Goal: Task Accomplishment & Management: Manage account settings

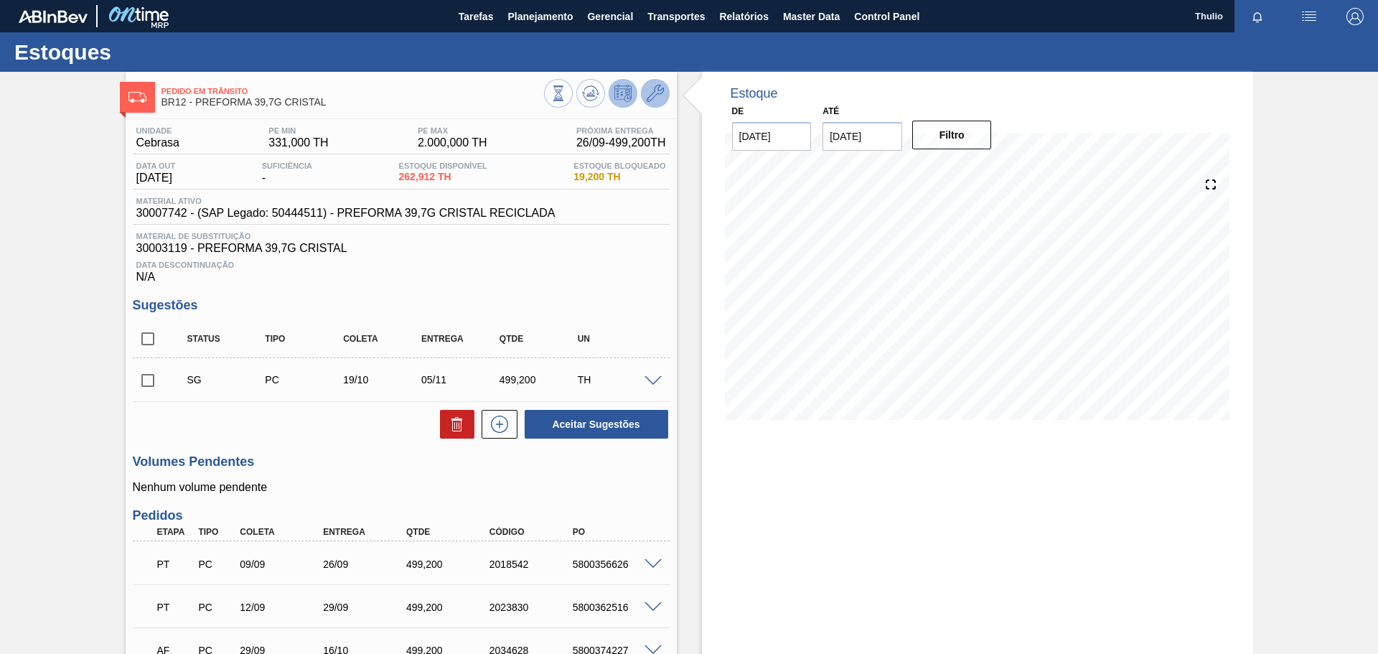
click at [655, 105] on button at bounding box center [655, 93] width 29 height 29
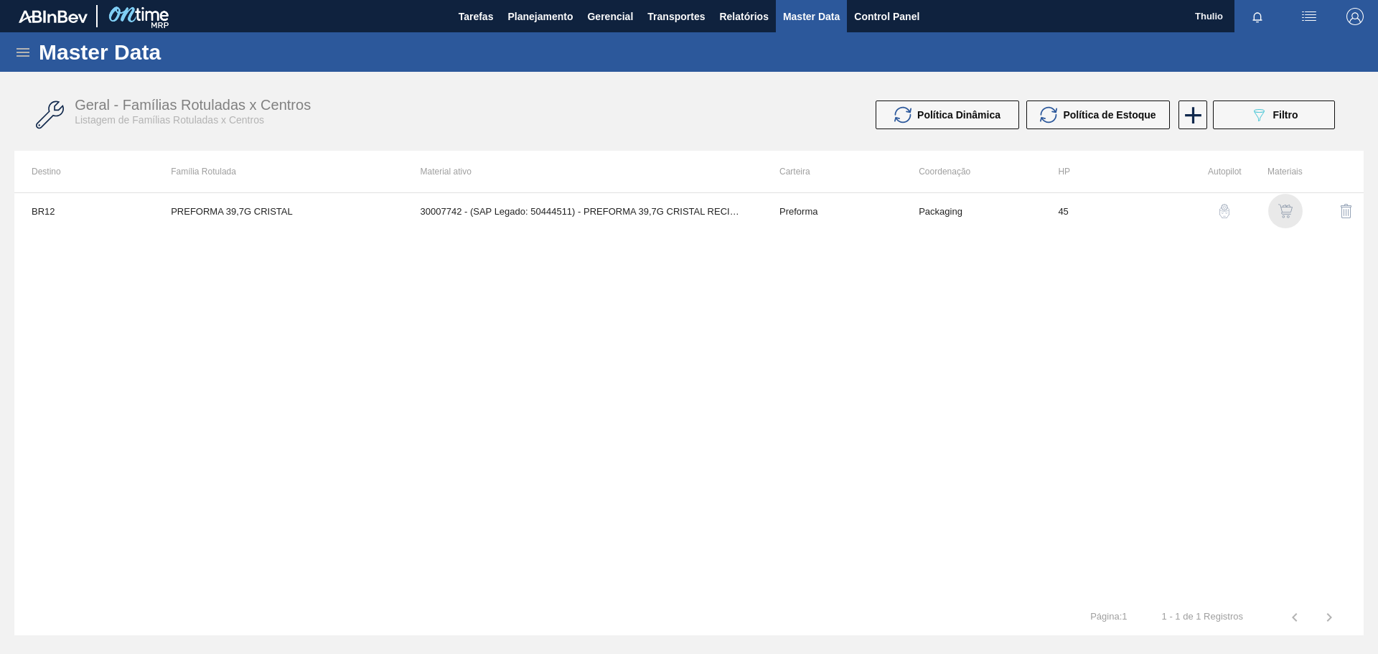
click at [1281, 210] on img "button" at bounding box center [1285, 211] width 14 height 14
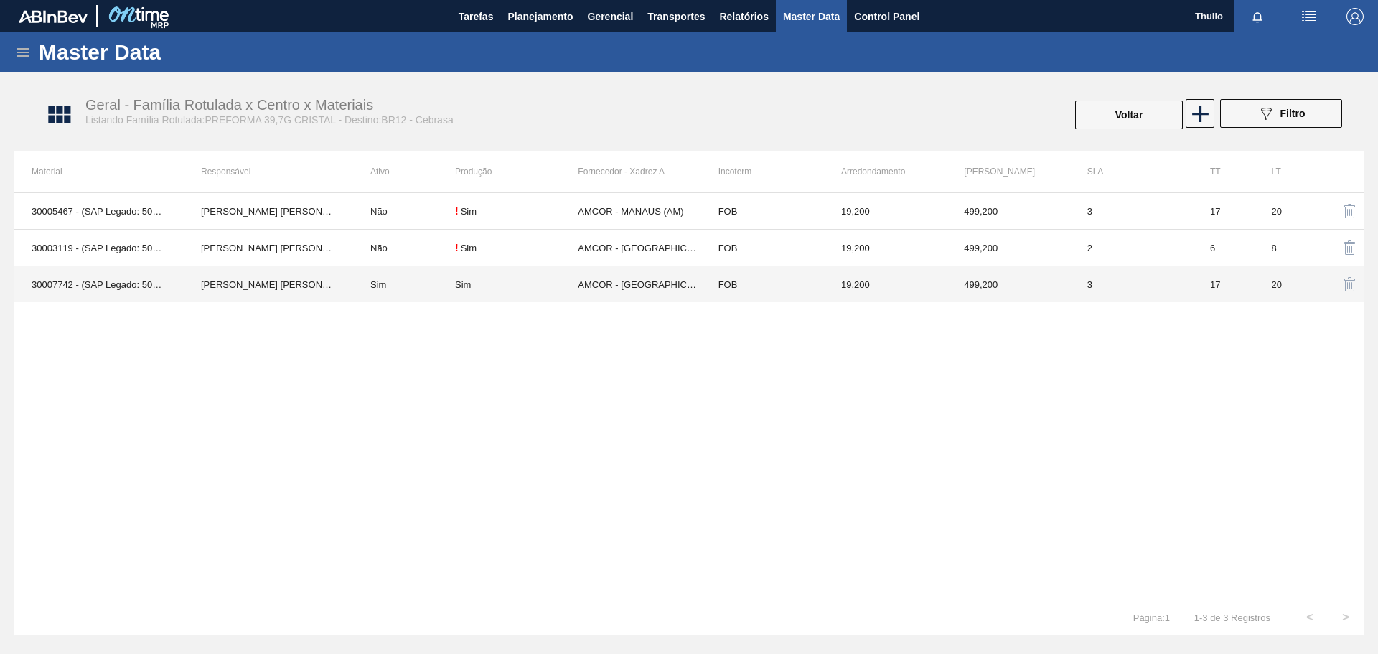
click at [753, 284] on td "FOB" at bounding box center [762, 284] width 123 height 37
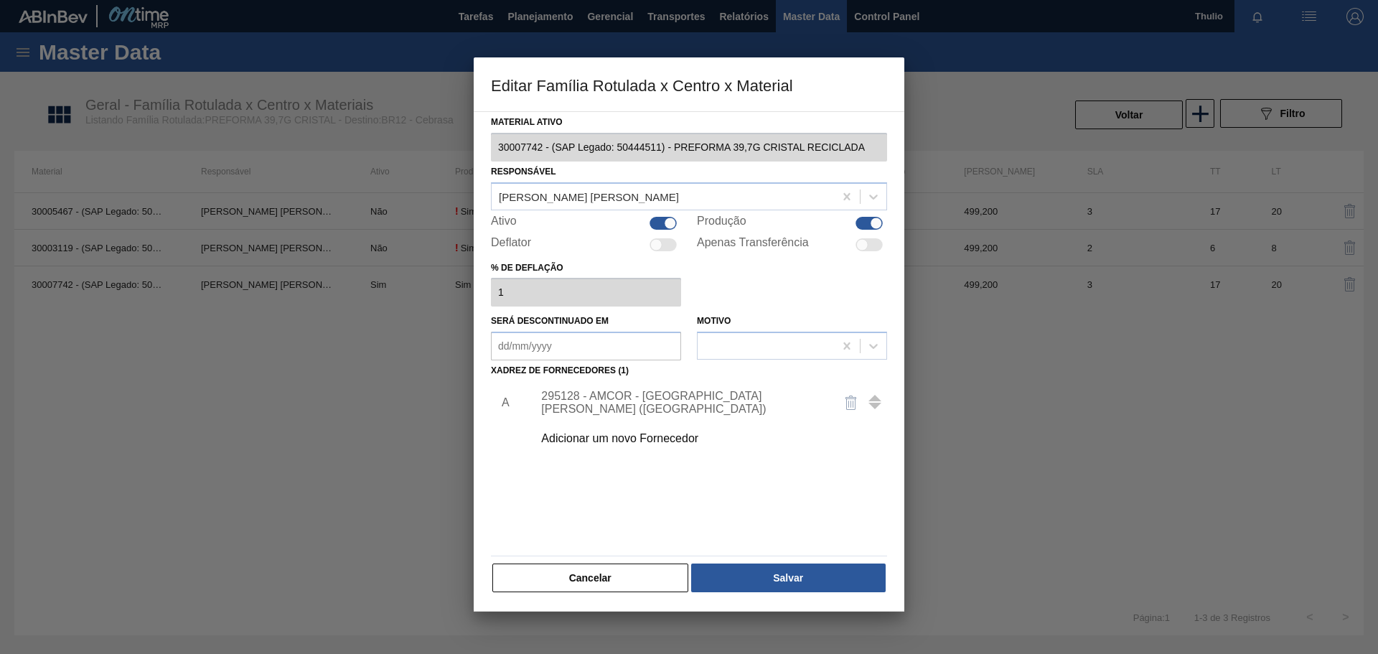
click at [685, 436] on div "Adicionar um novo Fornecedor" at bounding box center [681, 438] width 281 height 13
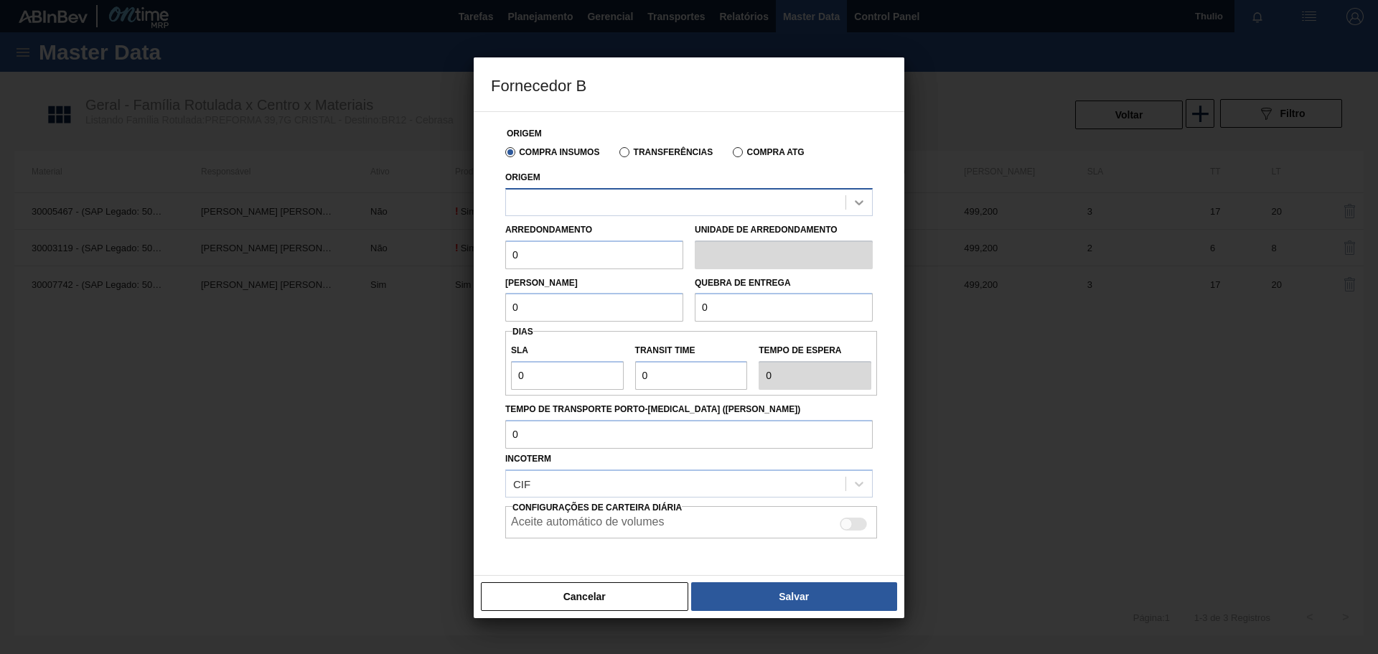
click at [855, 205] on icon at bounding box center [859, 202] width 14 height 14
click at [636, 598] on button "Cancelar" at bounding box center [584, 596] width 207 height 29
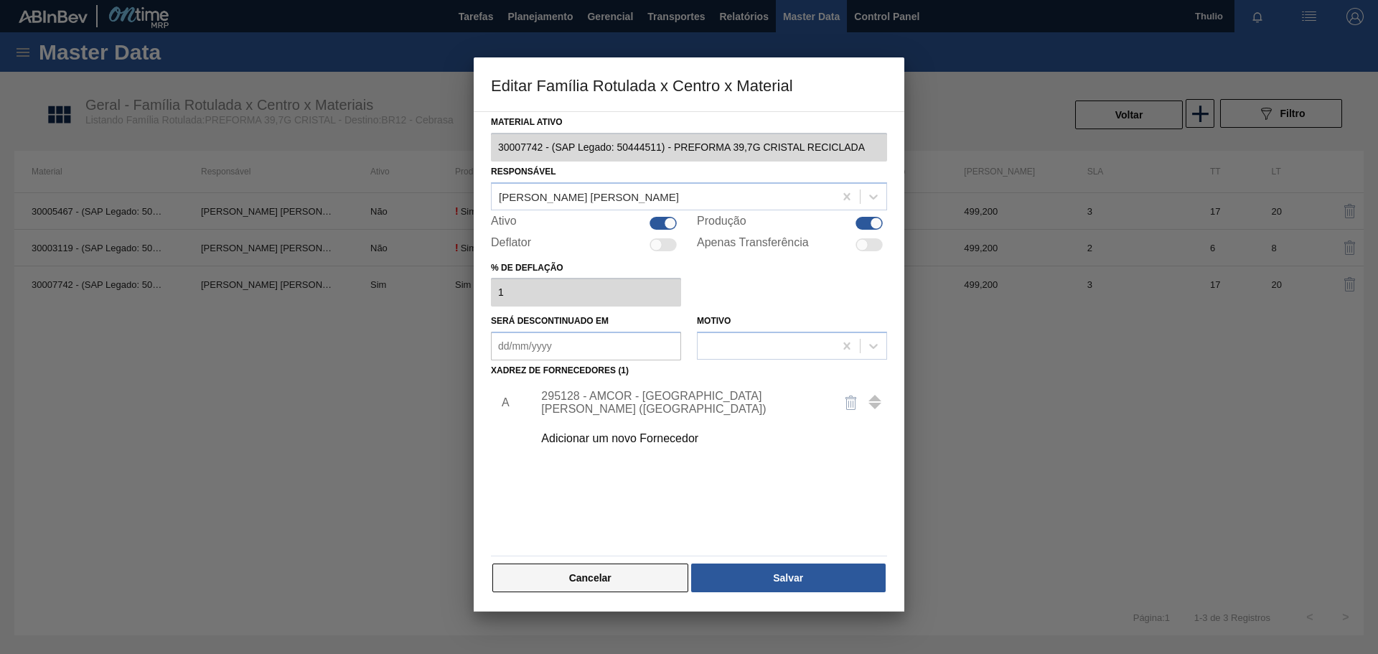
click at [533, 575] on button "Cancelar" at bounding box center [590, 577] width 196 height 29
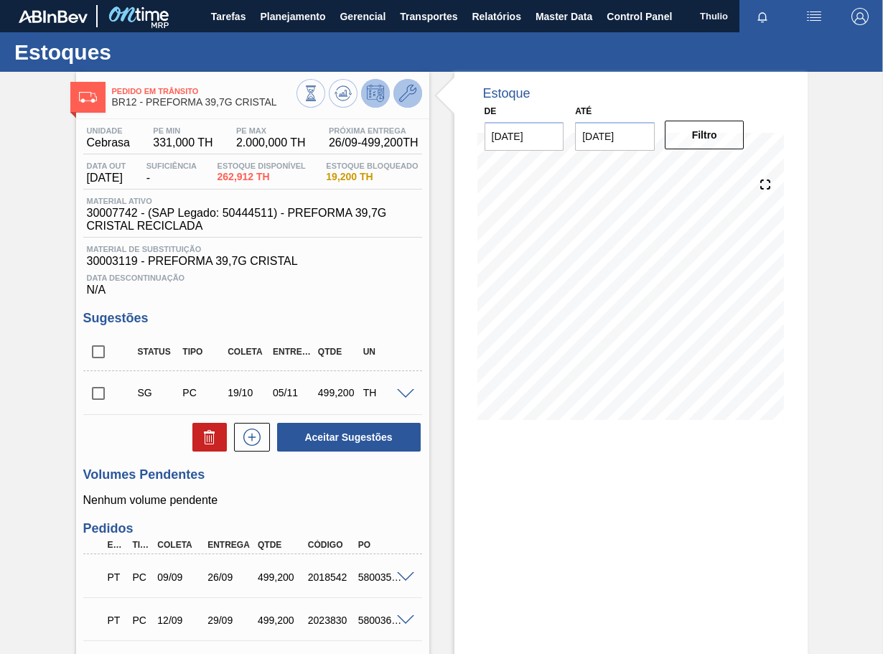
click at [418, 94] on button at bounding box center [407, 93] width 29 height 29
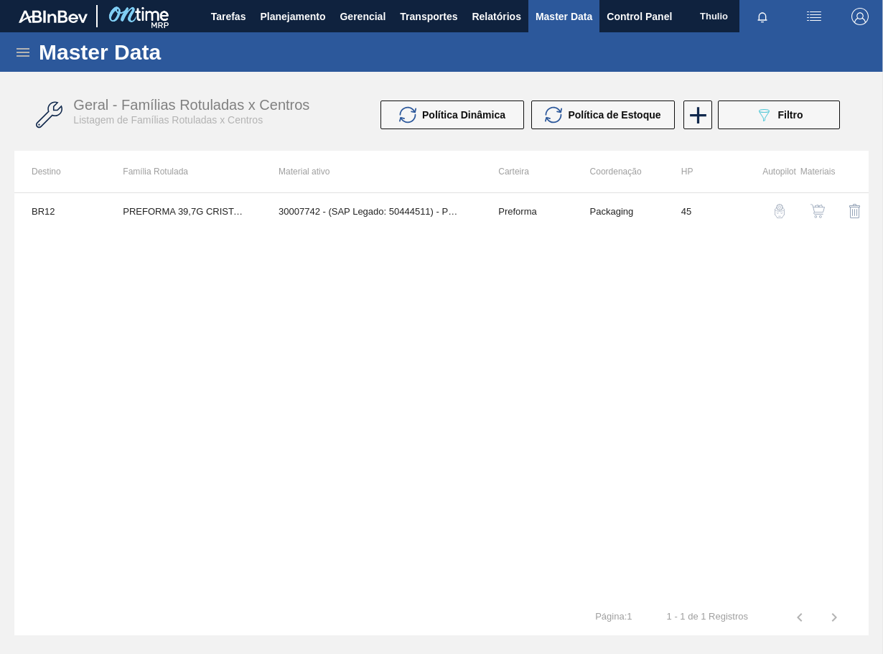
click at [817, 214] on img "button" at bounding box center [817, 211] width 14 height 14
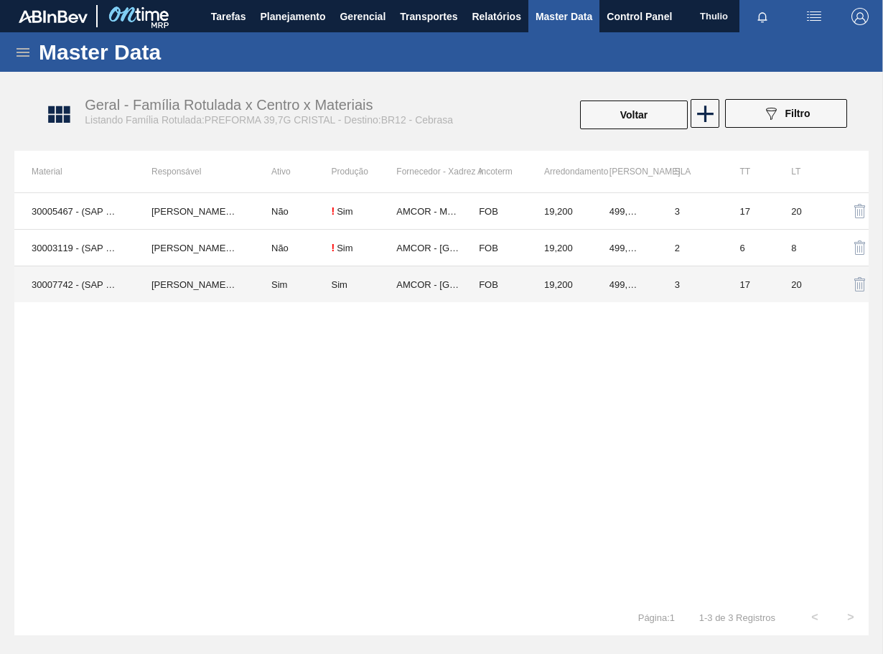
click at [548, 284] on td "19,200" at bounding box center [559, 284] width 65 height 37
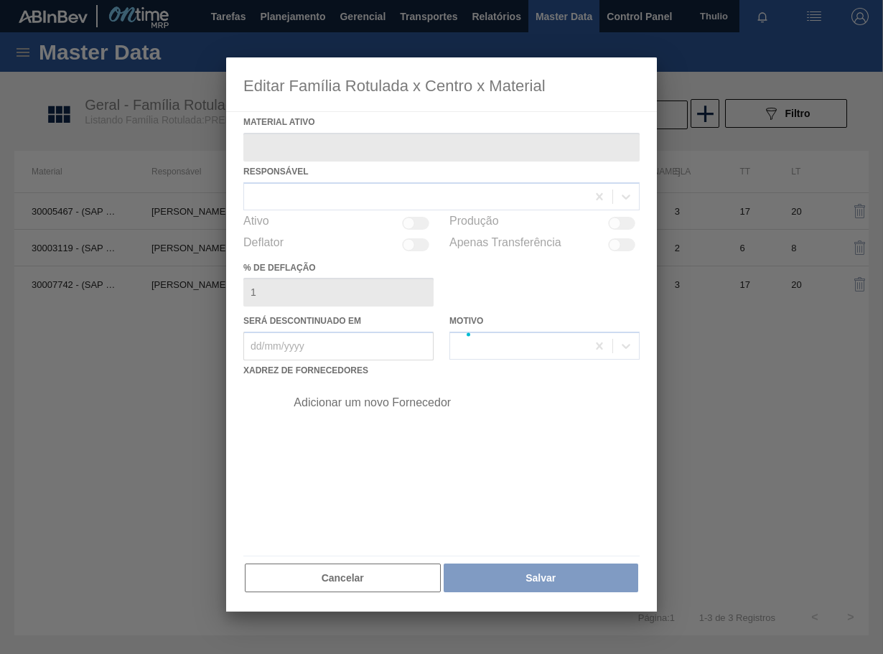
type ativo "30007742 - (SAP Legado: 50444511) - PREFORMA 39,7G CRISTAL RECICLADA"
checkbox input "true"
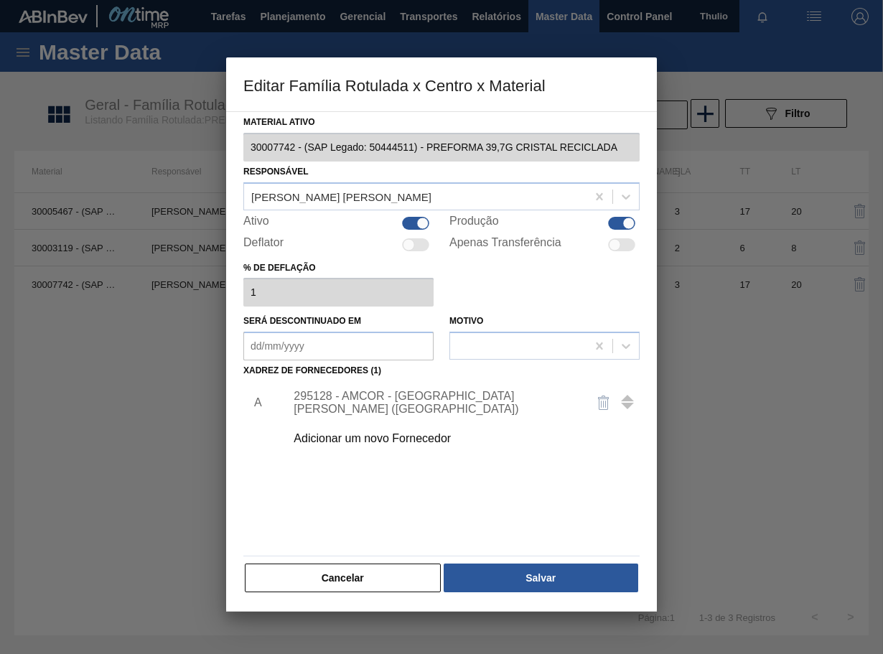
click at [428, 436] on div "Adicionar um novo Fornecedor" at bounding box center [433, 438] width 281 height 13
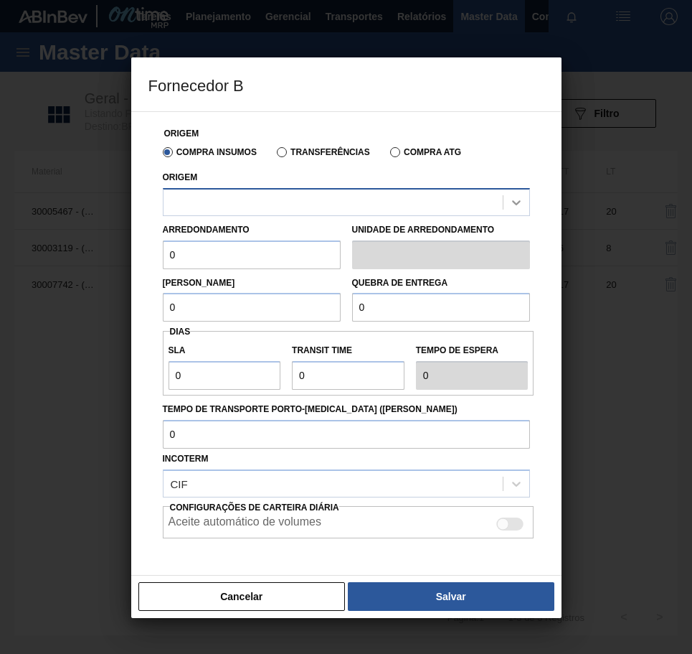
click at [522, 194] on div at bounding box center [517, 202] width 26 height 26
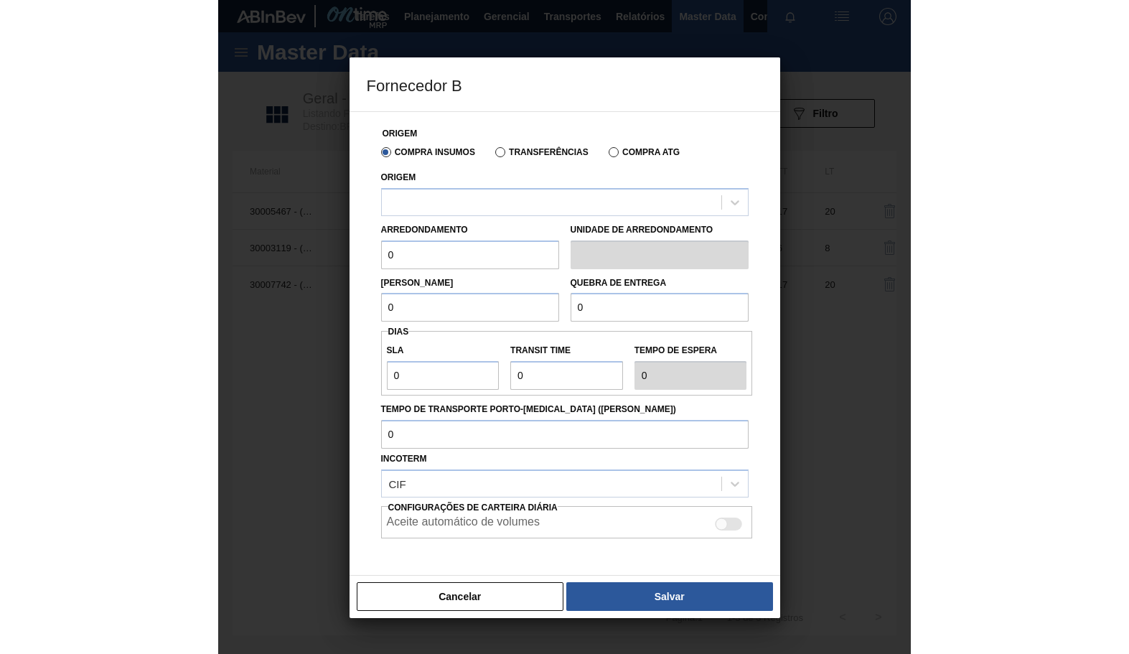
scroll to position [52, 0]
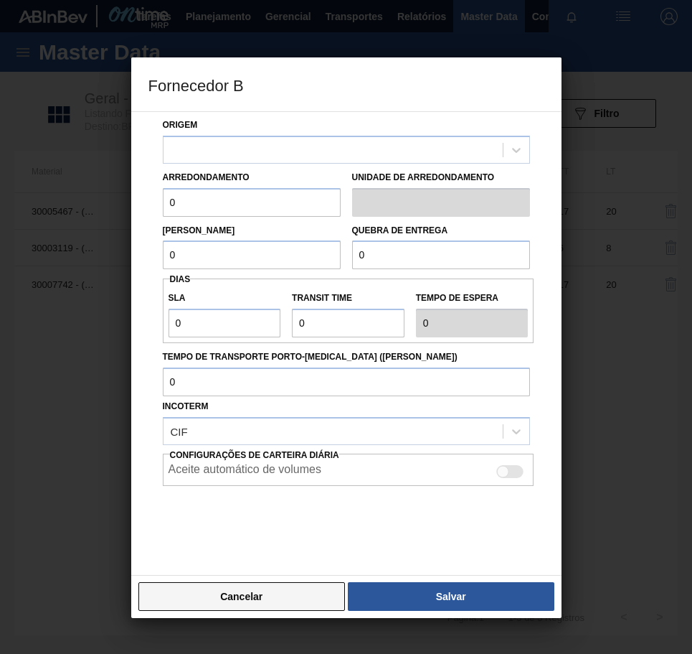
click at [281, 592] on button "Cancelar" at bounding box center [241, 596] width 207 height 29
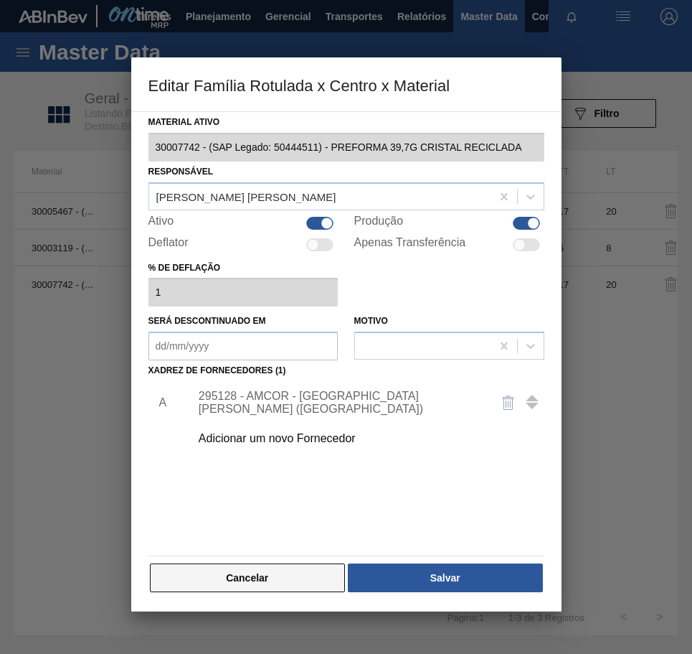
click at [260, 579] on button "Cancelar" at bounding box center [248, 577] width 196 height 29
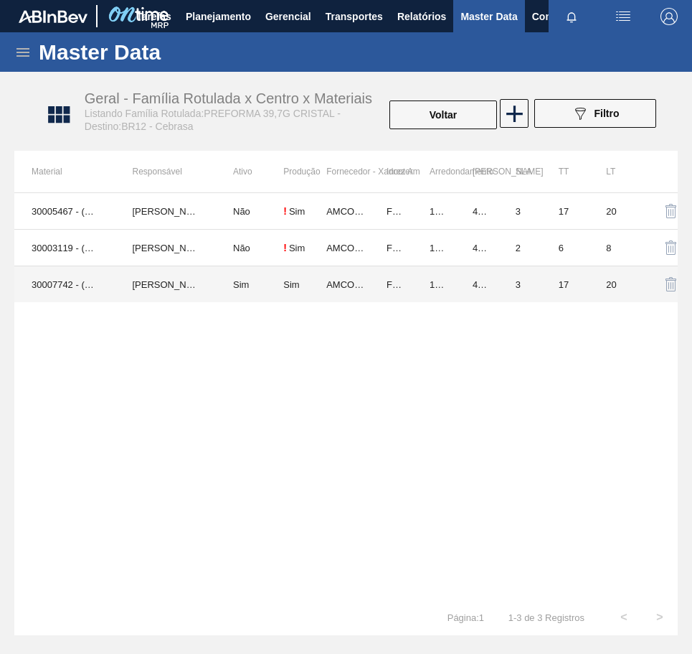
click at [260, 291] on td "Sim" at bounding box center [249, 284] width 67 height 37
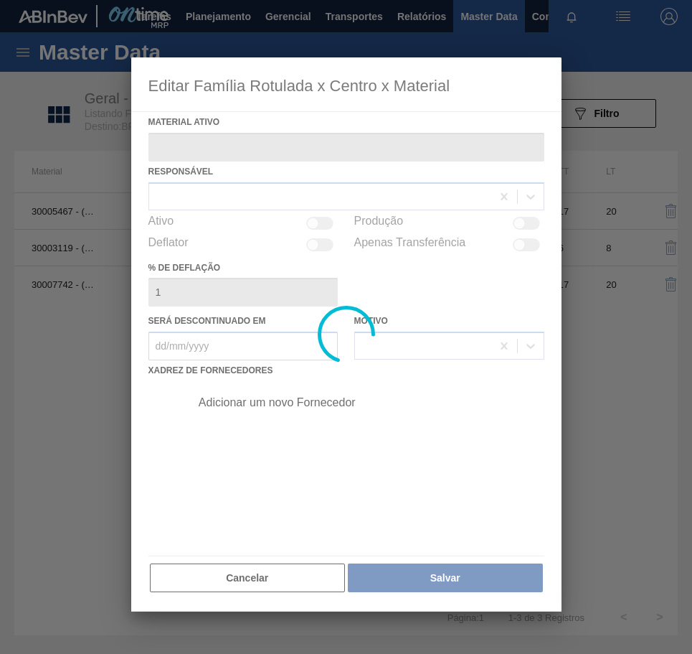
type ativo "30007742 - (SAP Legado: 50444511) - PREFORMA 39,7G CRISTAL RECICLADA"
checkbox input "true"
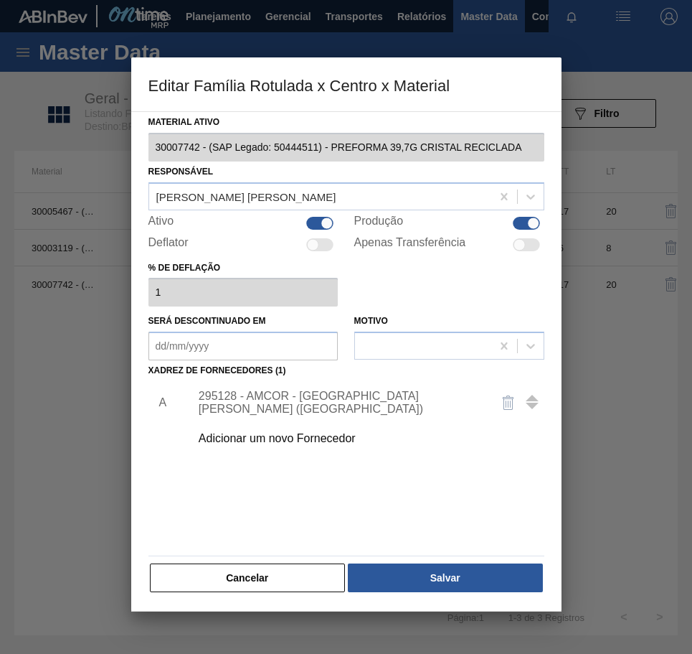
click at [335, 438] on div "Adicionar um novo Fornecedor" at bounding box center [339, 438] width 281 height 13
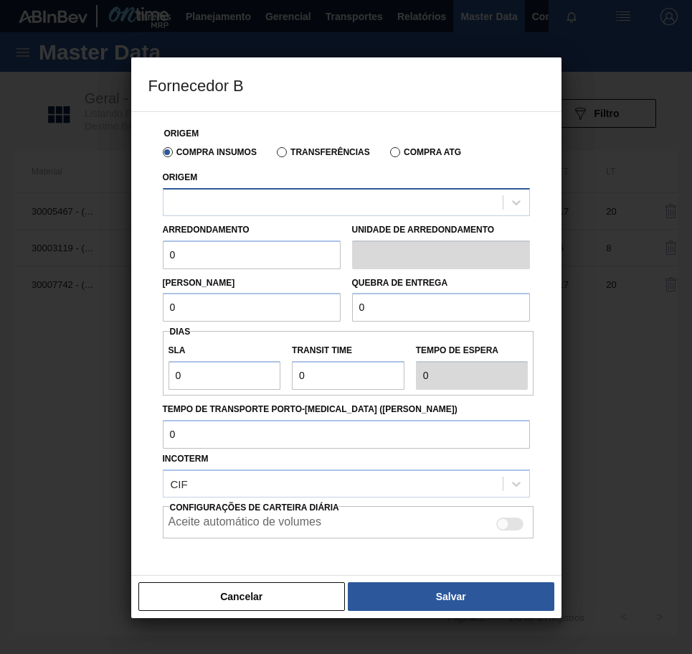
click at [448, 209] on div at bounding box center [333, 202] width 339 height 21
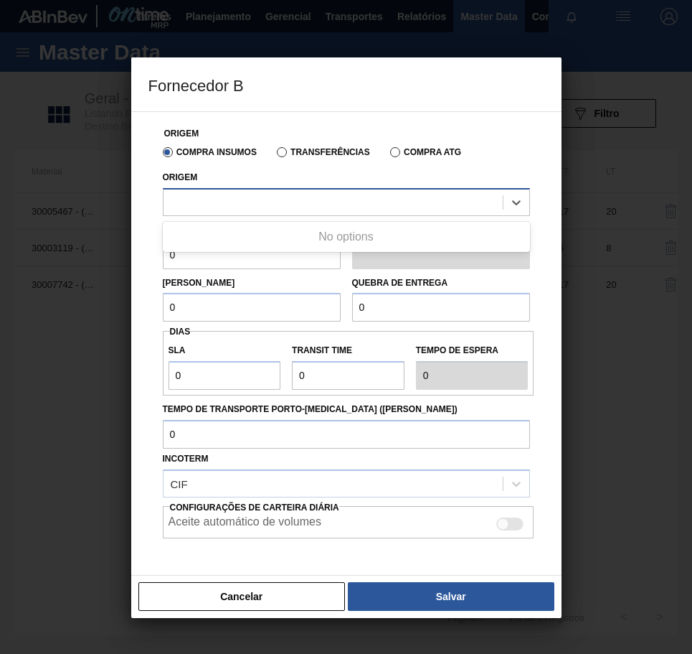
click at [448, 209] on div at bounding box center [333, 202] width 339 height 21
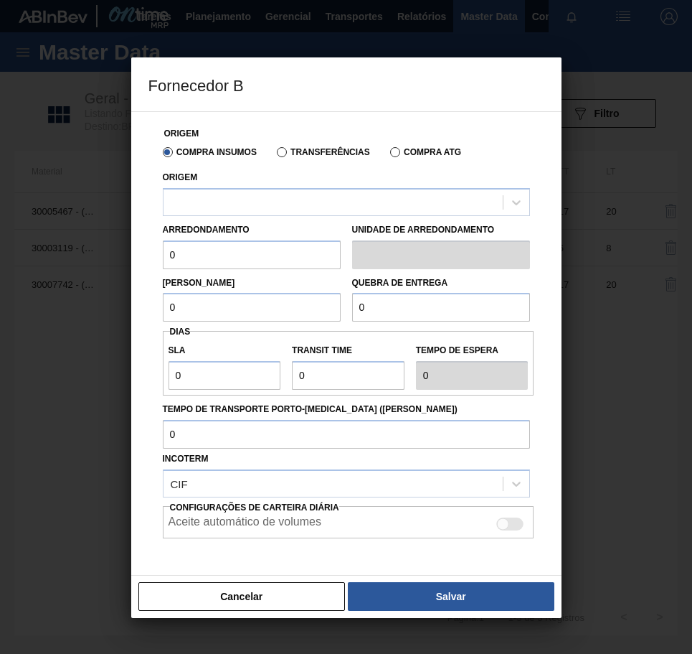
click at [410, 151] on label "Compra ATG" at bounding box center [425, 152] width 71 height 10
click at [388, 155] on input "Compra ATG" at bounding box center [388, 155] width 0 height 0
click at [403, 199] on div at bounding box center [333, 202] width 339 height 21
click at [360, 148] on label "Transferências" at bounding box center [323, 152] width 93 height 10
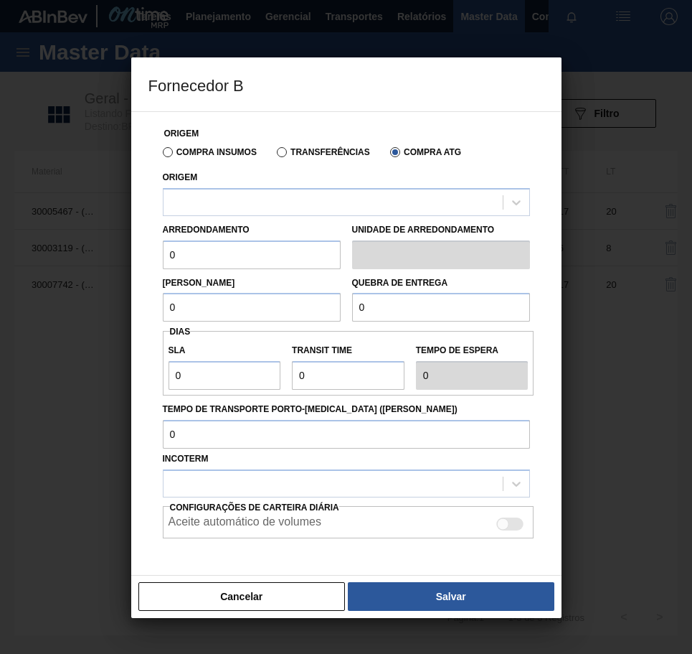
click at [275, 155] on input "Transferências" at bounding box center [275, 155] width 0 height 0
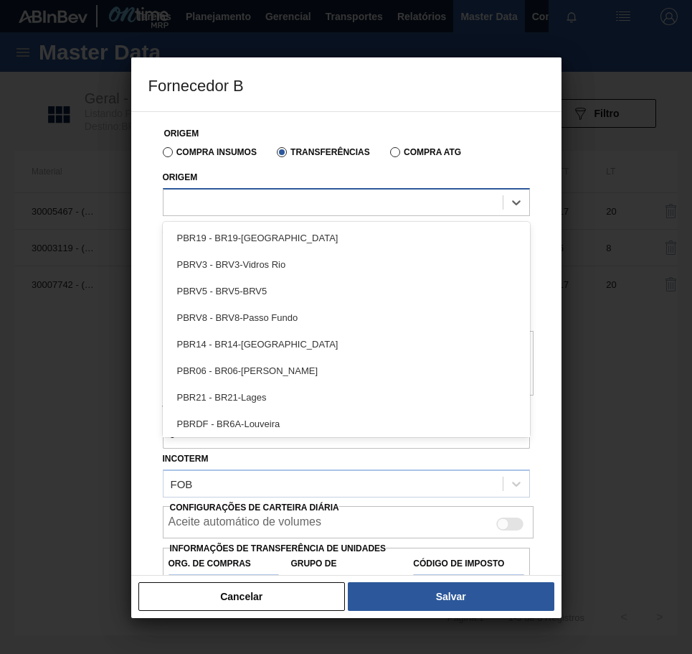
click at [360, 199] on div at bounding box center [333, 202] width 339 height 21
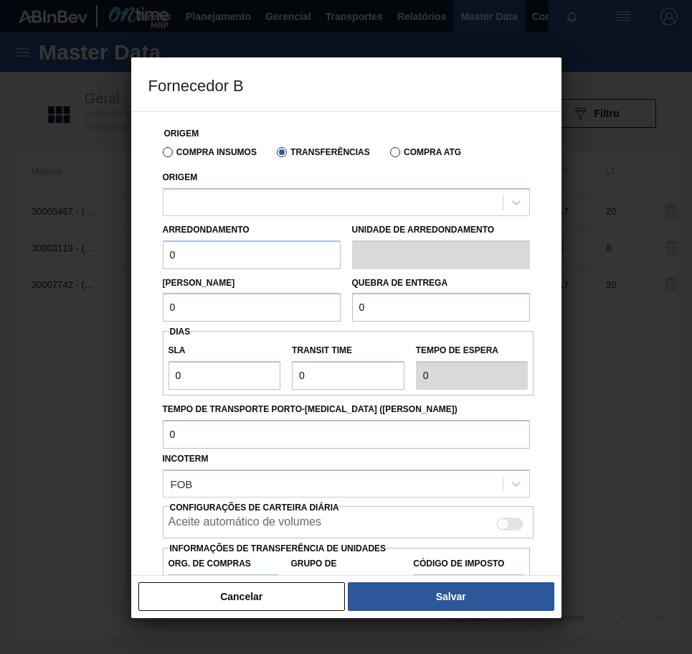
click at [240, 154] on label "Compra Insumos" at bounding box center [210, 152] width 94 height 10
click at [161, 155] on input "Compra Insumos" at bounding box center [161, 155] width 0 height 0
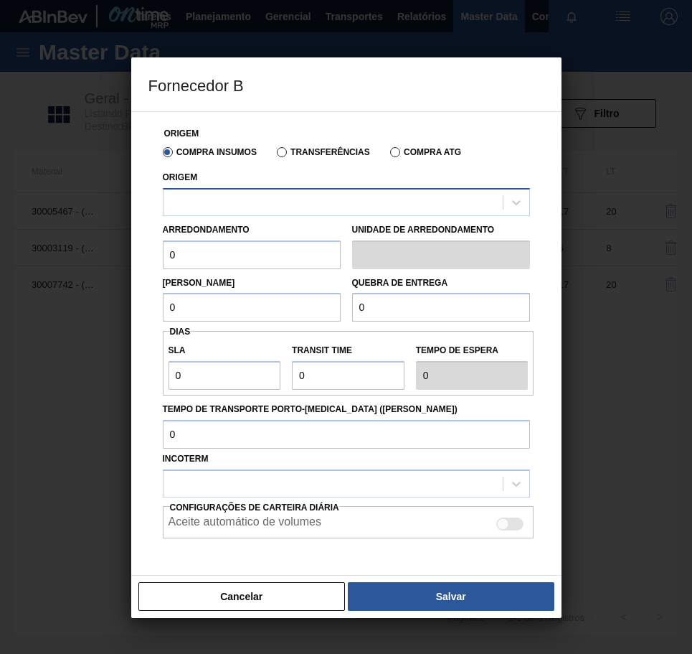
click at [337, 202] on div at bounding box center [333, 202] width 339 height 21
drag, startPoint x: 306, startPoint y: 586, endPoint x: 306, endPoint y: 644, distance: 58.1
click at [306, 586] on button "Cancelar" at bounding box center [241, 596] width 207 height 29
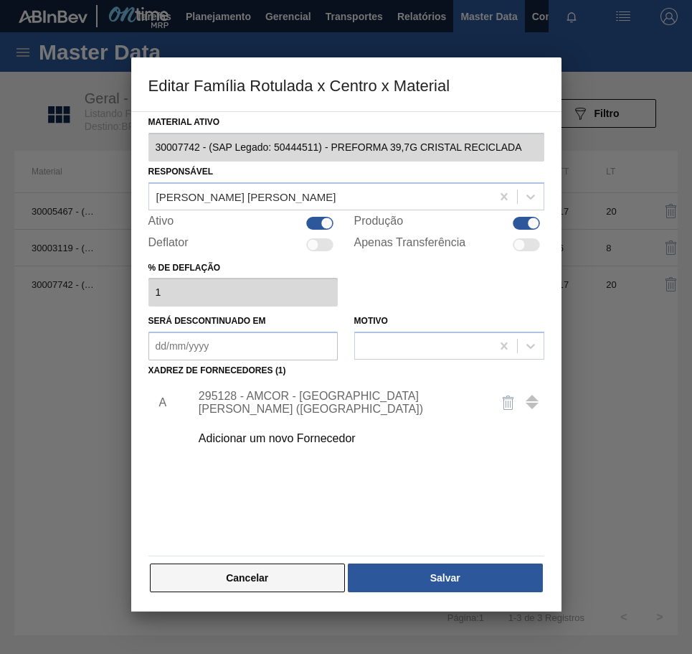
click at [293, 570] on button "Cancelar" at bounding box center [248, 577] width 196 height 29
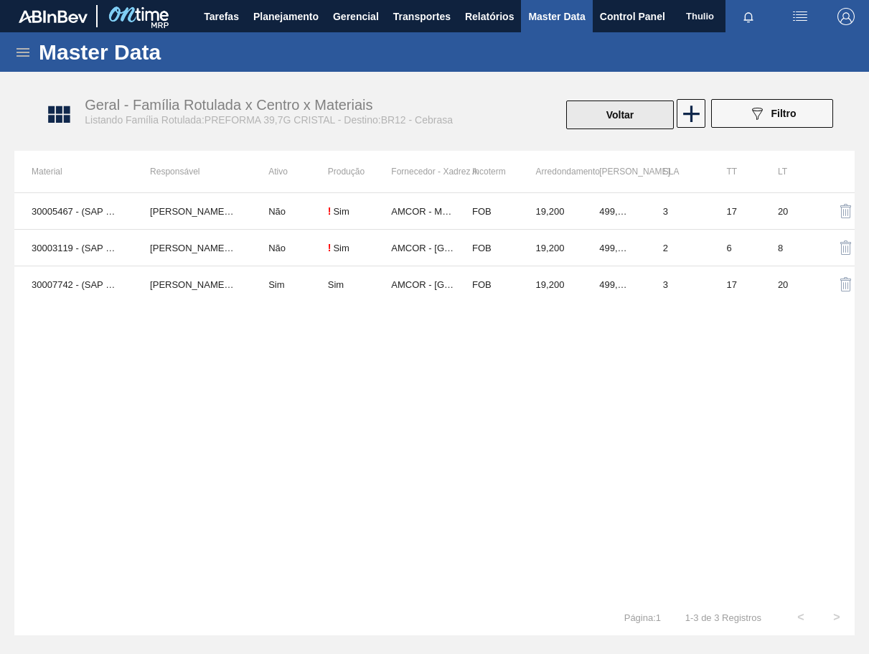
click at [613, 113] on button "Voltar" at bounding box center [620, 114] width 108 height 29
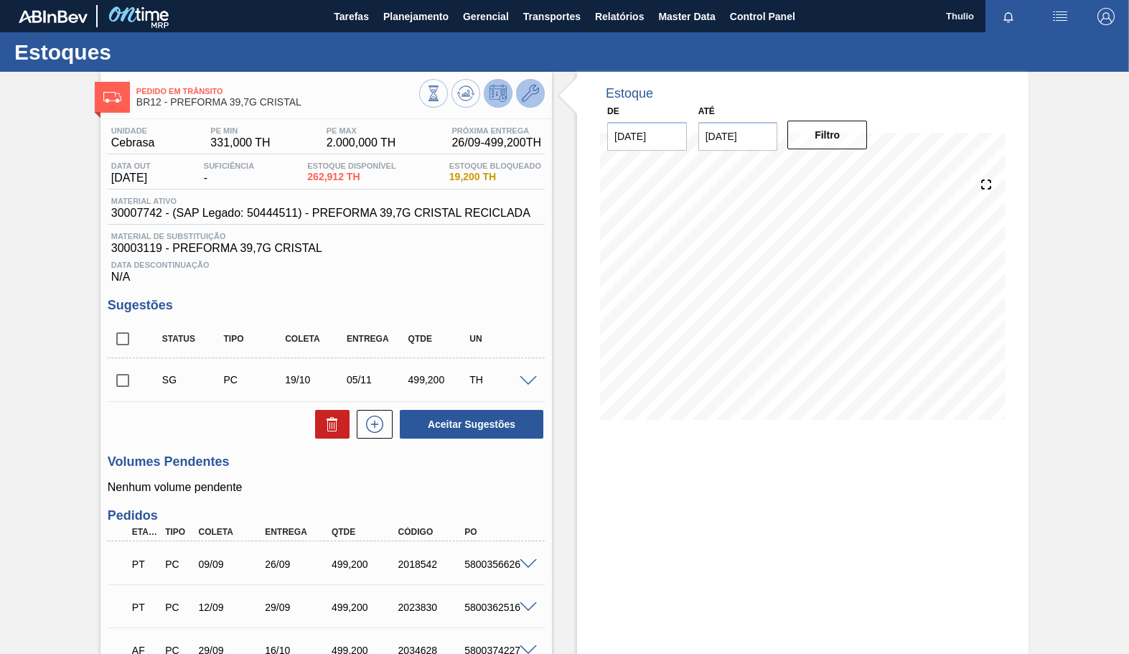
click at [538, 101] on button at bounding box center [530, 93] width 29 height 29
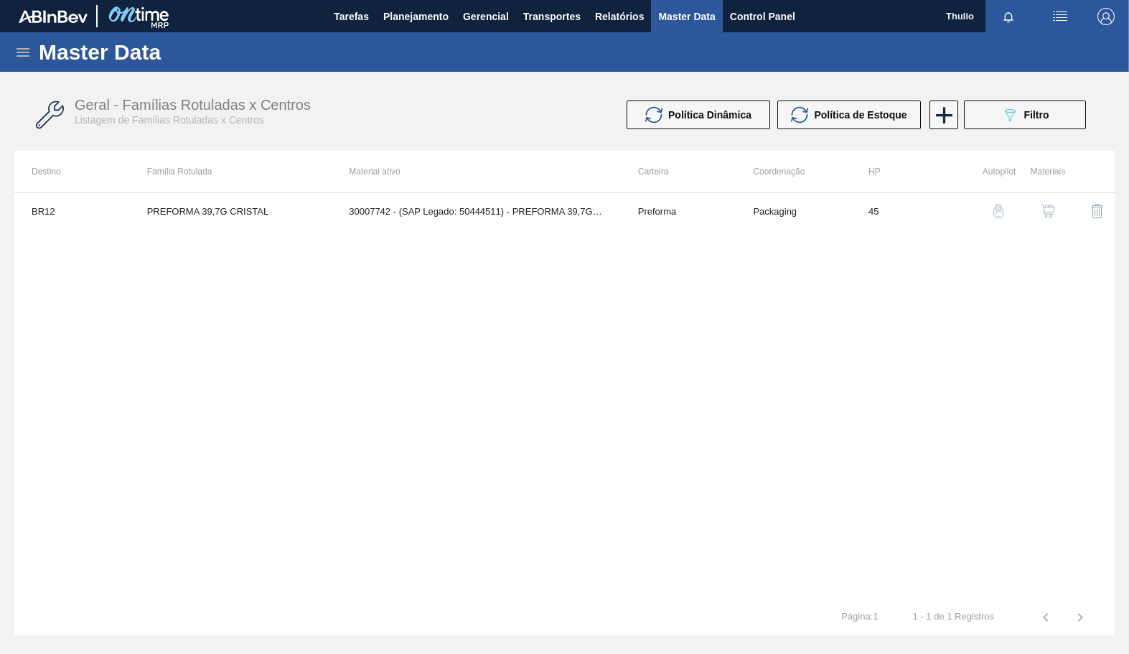
click at [1047, 207] on img "button" at bounding box center [1047, 211] width 14 height 14
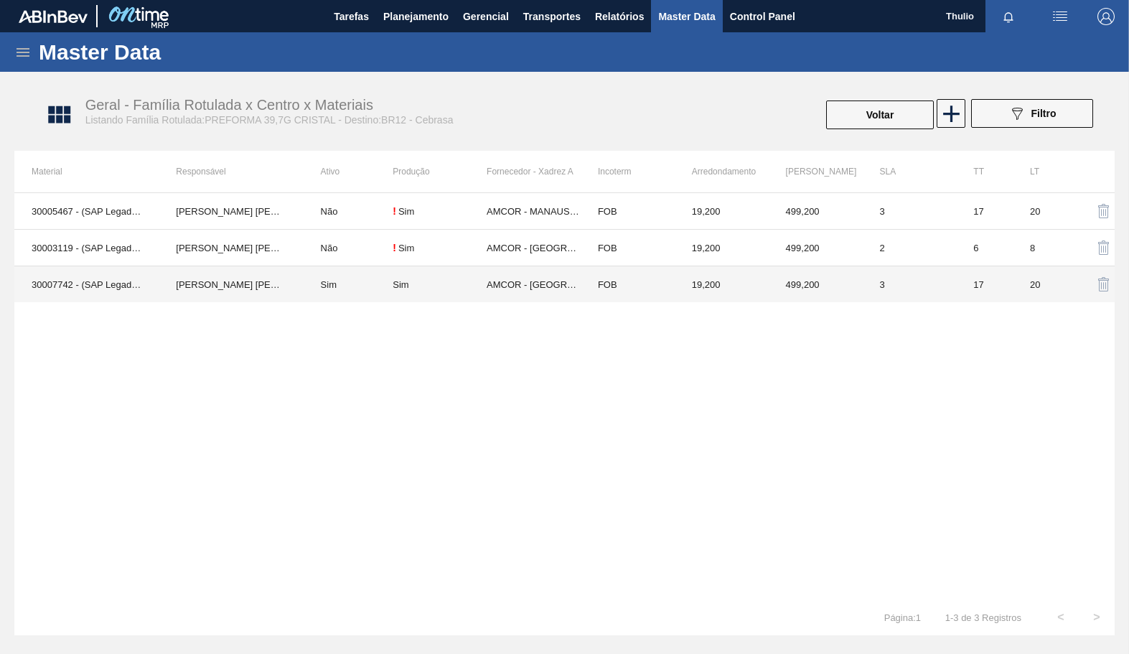
click at [815, 293] on td "499,200" at bounding box center [816, 284] width 94 height 37
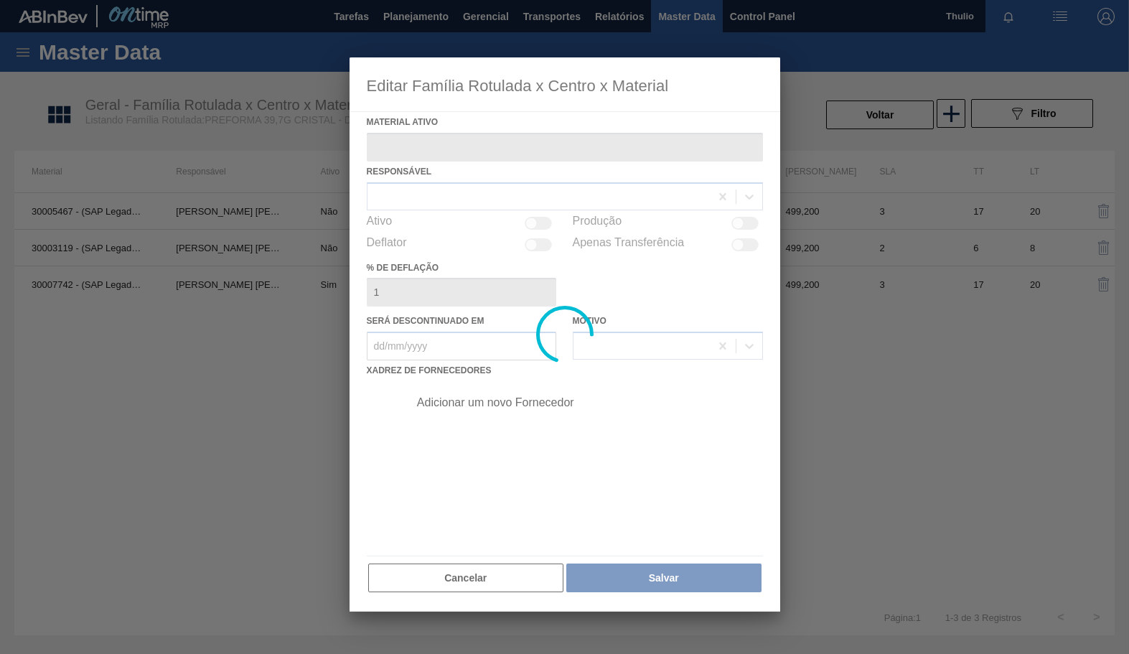
type ativo "30007742 - (SAP Legado: 50444511) - PREFORMA 39,7G CRISTAL RECICLADA"
checkbox input "true"
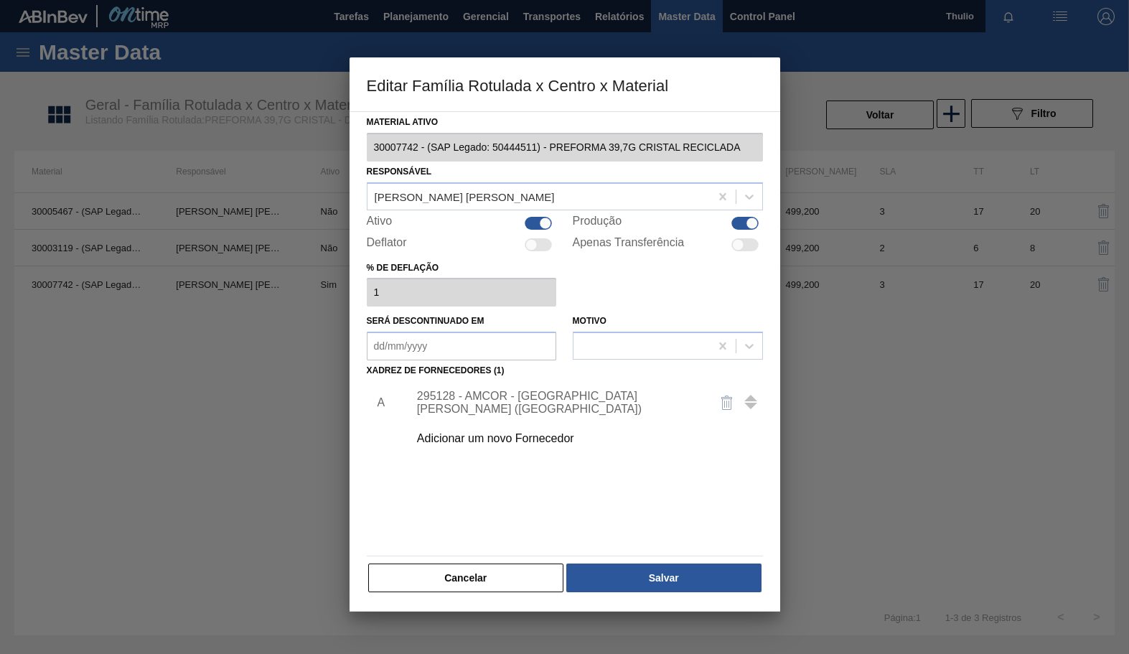
click at [492, 439] on div "Adicionar um novo Fornecedor" at bounding box center [557, 438] width 281 height 13
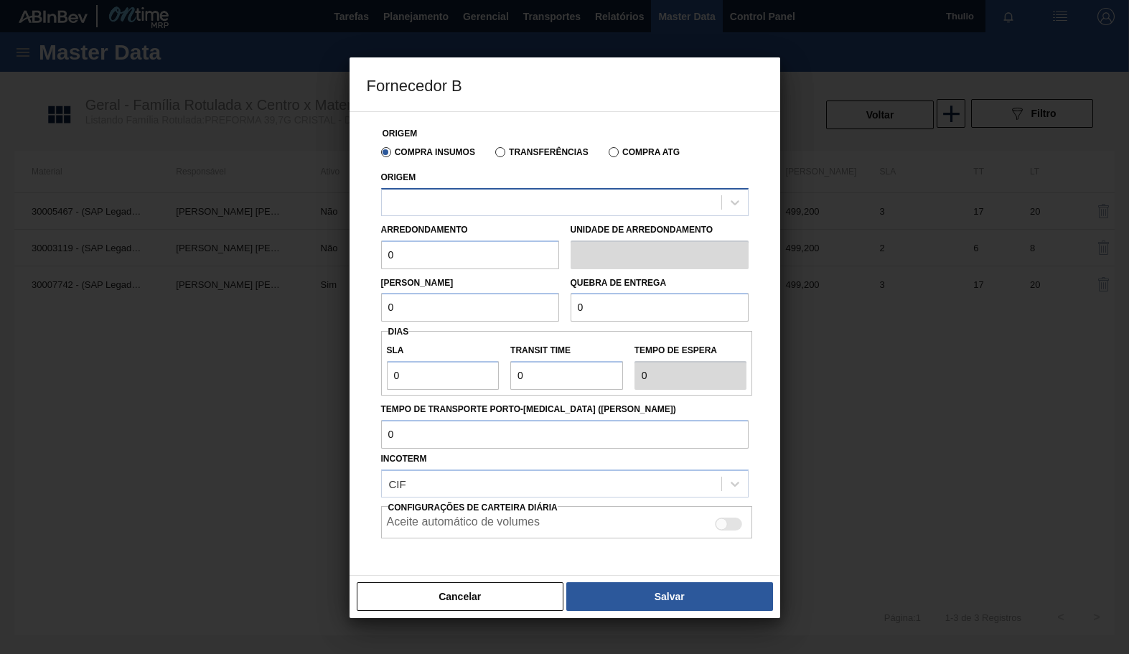
click at [698, 205] on div at bounding box center [551, 202] width 339 height 21
click at [510, 596] on button "Cancelar" at bounding box center [460, 596] width 207 height 29
